Goal: Information Seeking & Learning: Learn about a topic

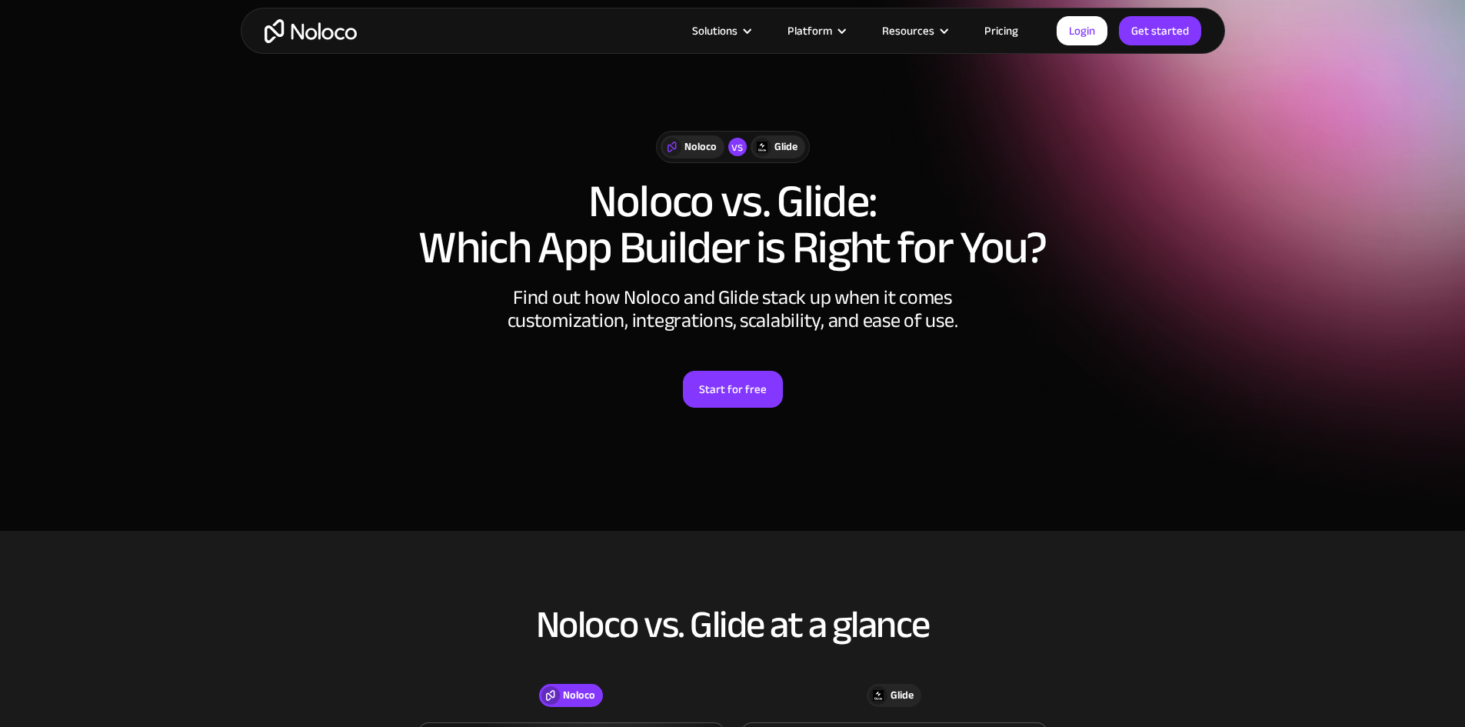
scroll to position [565, 0]
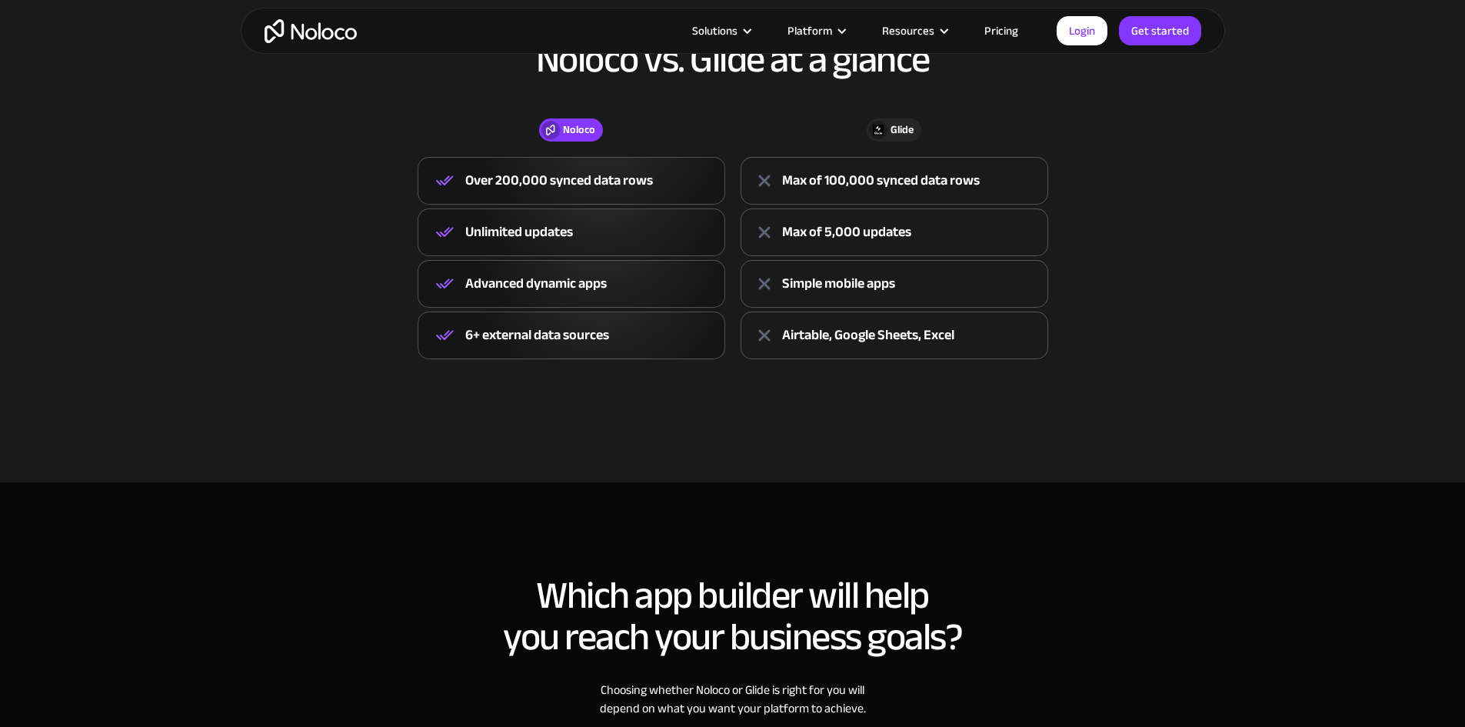
click at [895, 126] on div "Glide" at bounding box center [902, 130] width 23 height 17
click at [880, 126] on img at bounding box center [878, 130] width 11 height 11
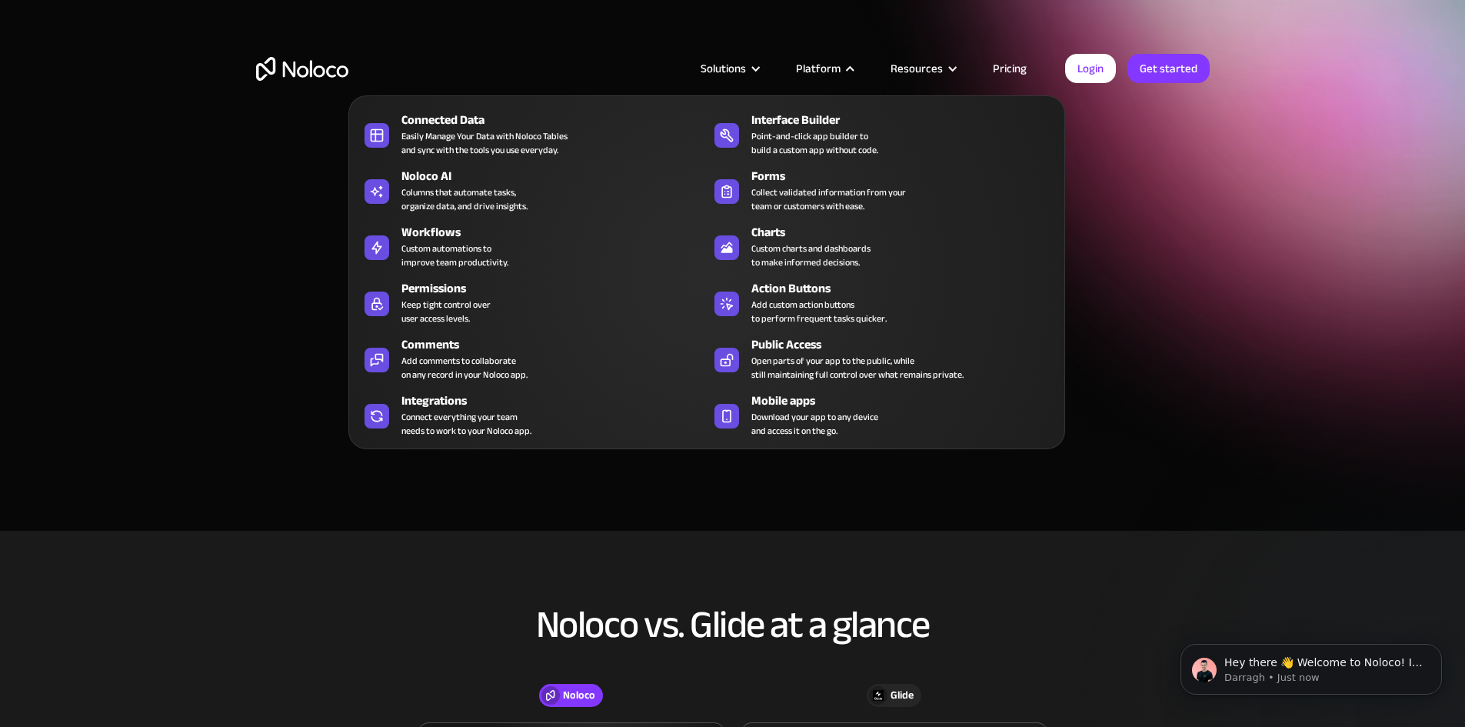
scroll to position [0, 0]
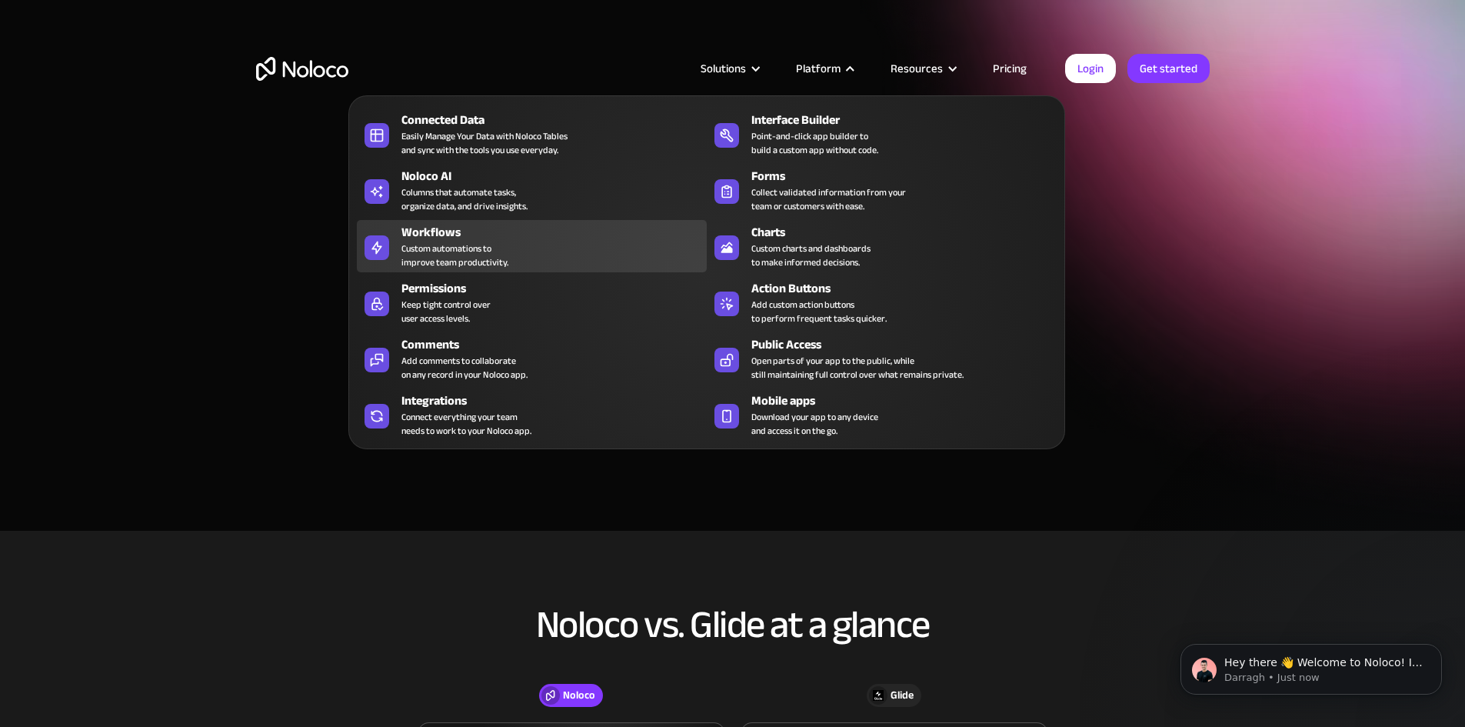
click at [500, 240] on div "Workflows" at bounding box center [557, 232] width 312 height 18
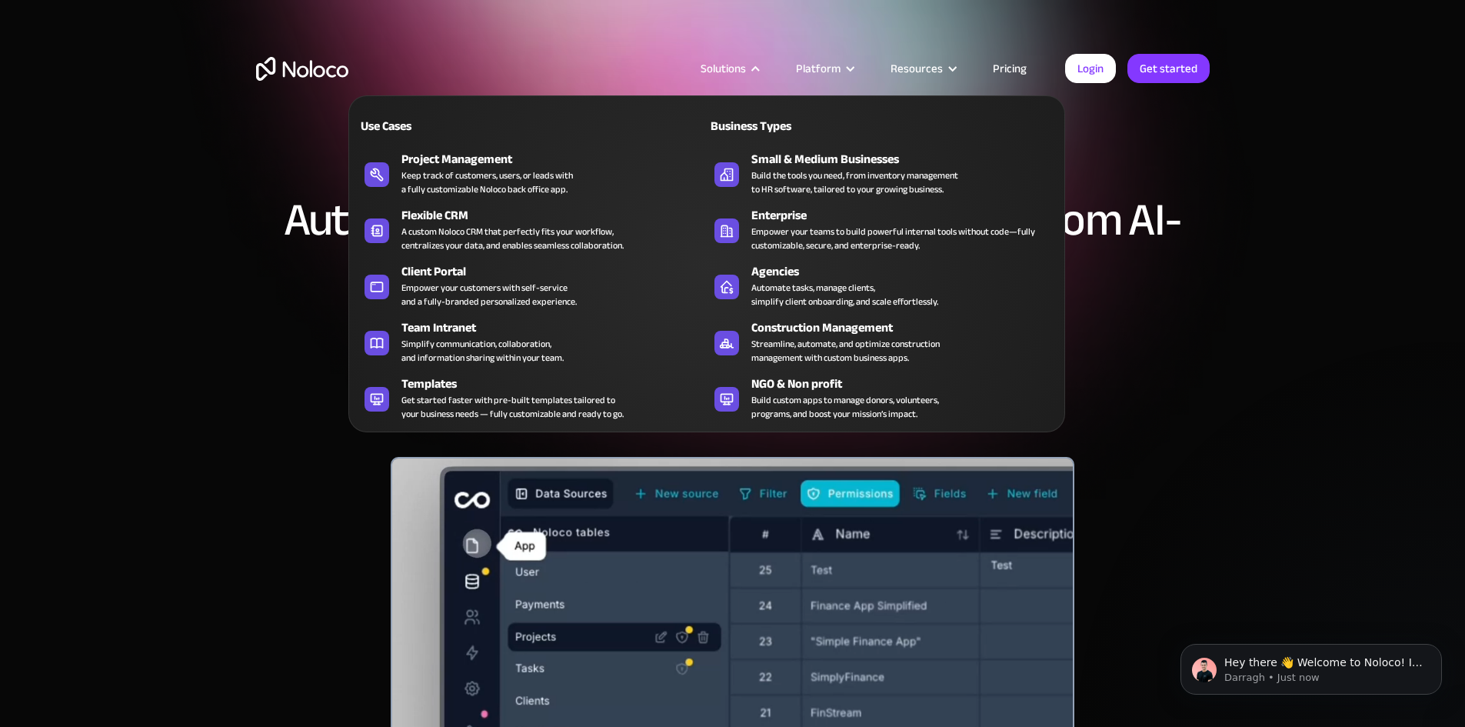
click at [752, 80] on nav "Use Cases Business Types Project Management Keep track of customers, users, or …" at bounding box center [706, 253] width 717 height 358
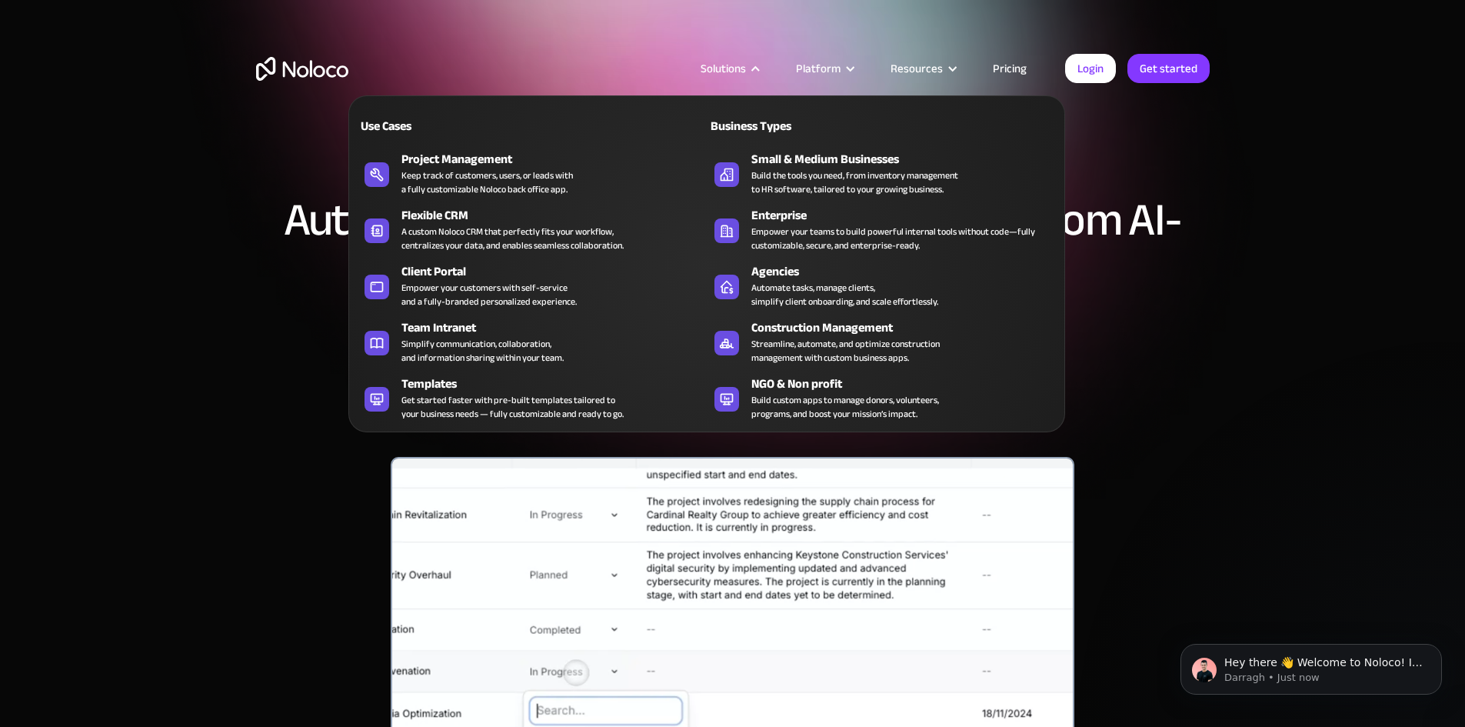
click at [739, 76] on nav "Use Cases Business Types Project Management Keep track of customers, users, or …" at bounding box center [706, 253] width 717 height 358
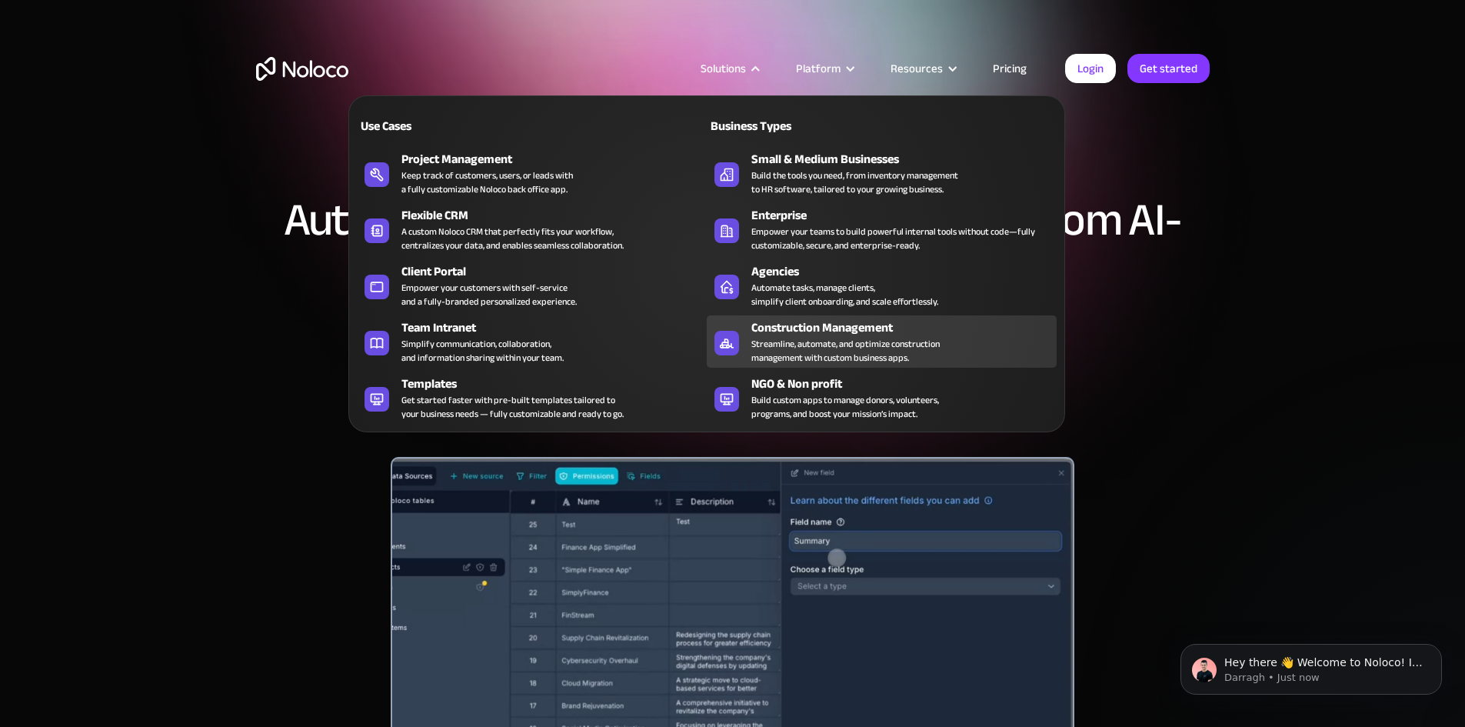
click at [835, 348] on div "Streamline, automate, and optimize construction management with custom business…" at bounding box center [845, 351] width 188 height 28
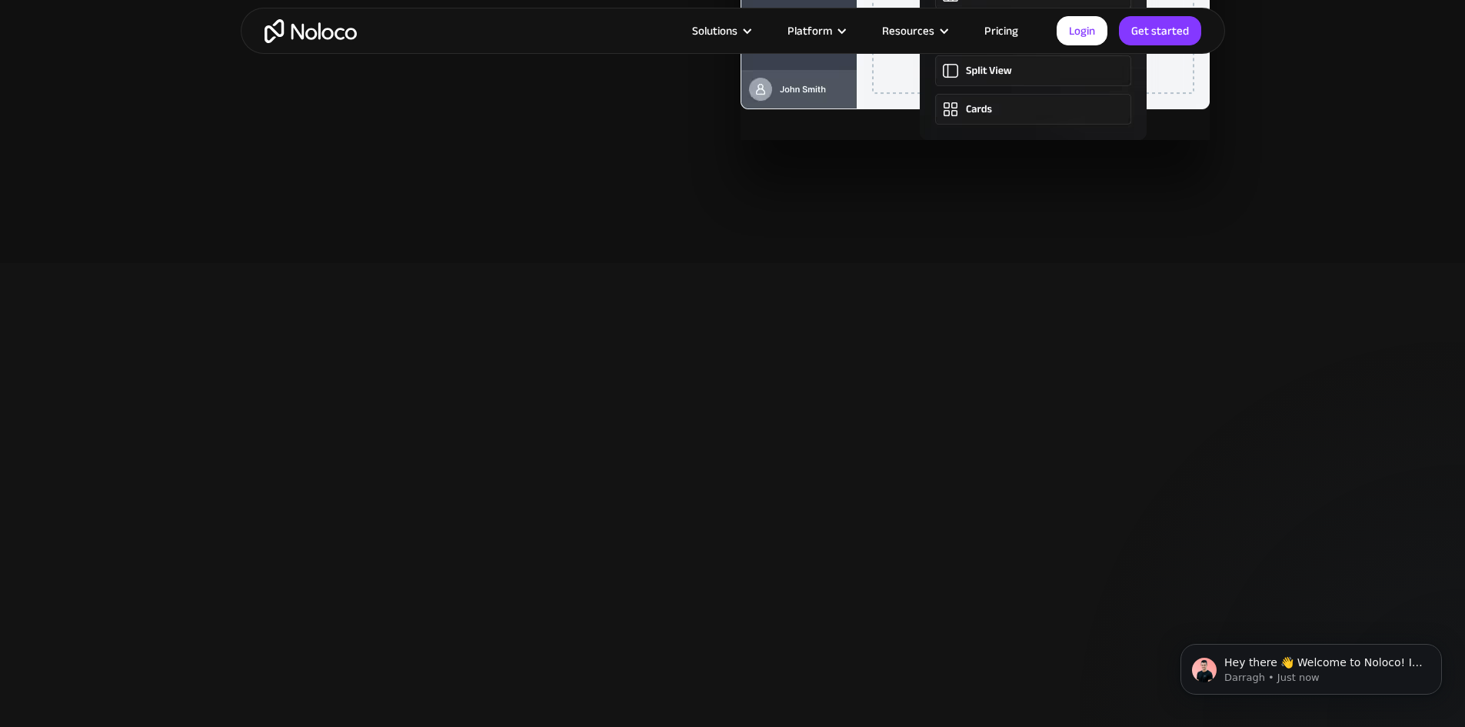
scroll to position [3478, 0]
